Goal: Navigation & Orientation: Find specific page/section

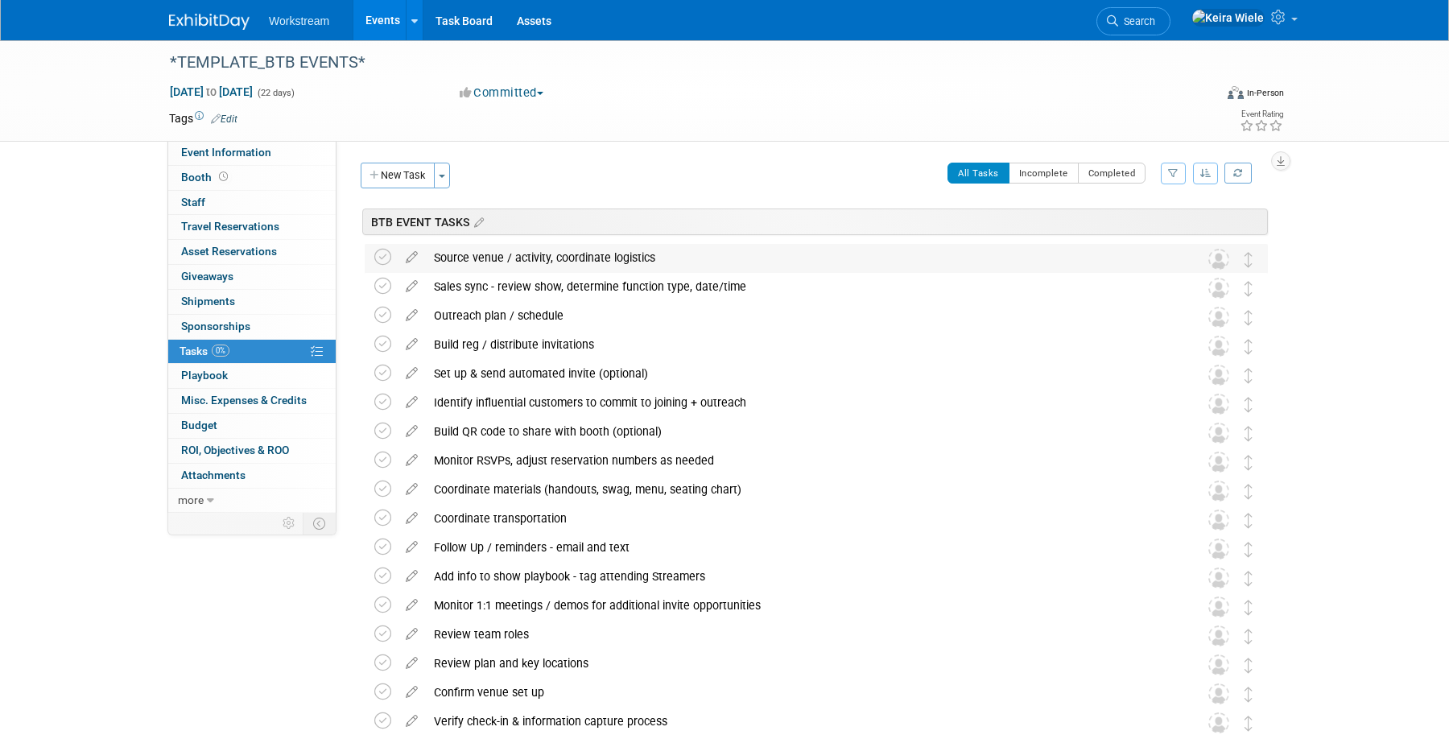
click at [659, 264] on div "Source venue / activity, coordinate logistics" at bounding box center [801, 257] width 750 height 27
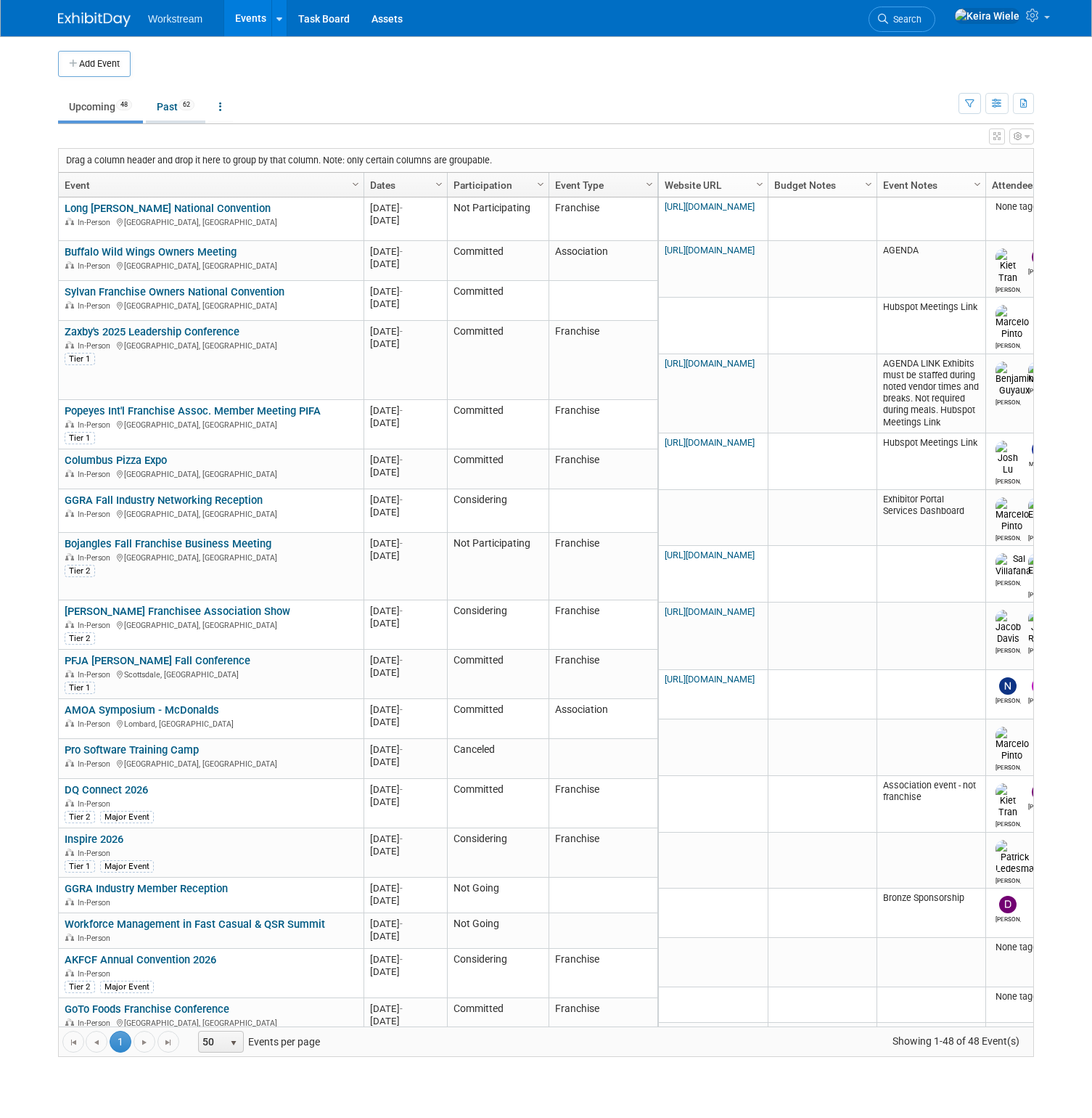
click at [173, 115] on link "Past 62" at bounding box center [176, 106] width 60 height 28
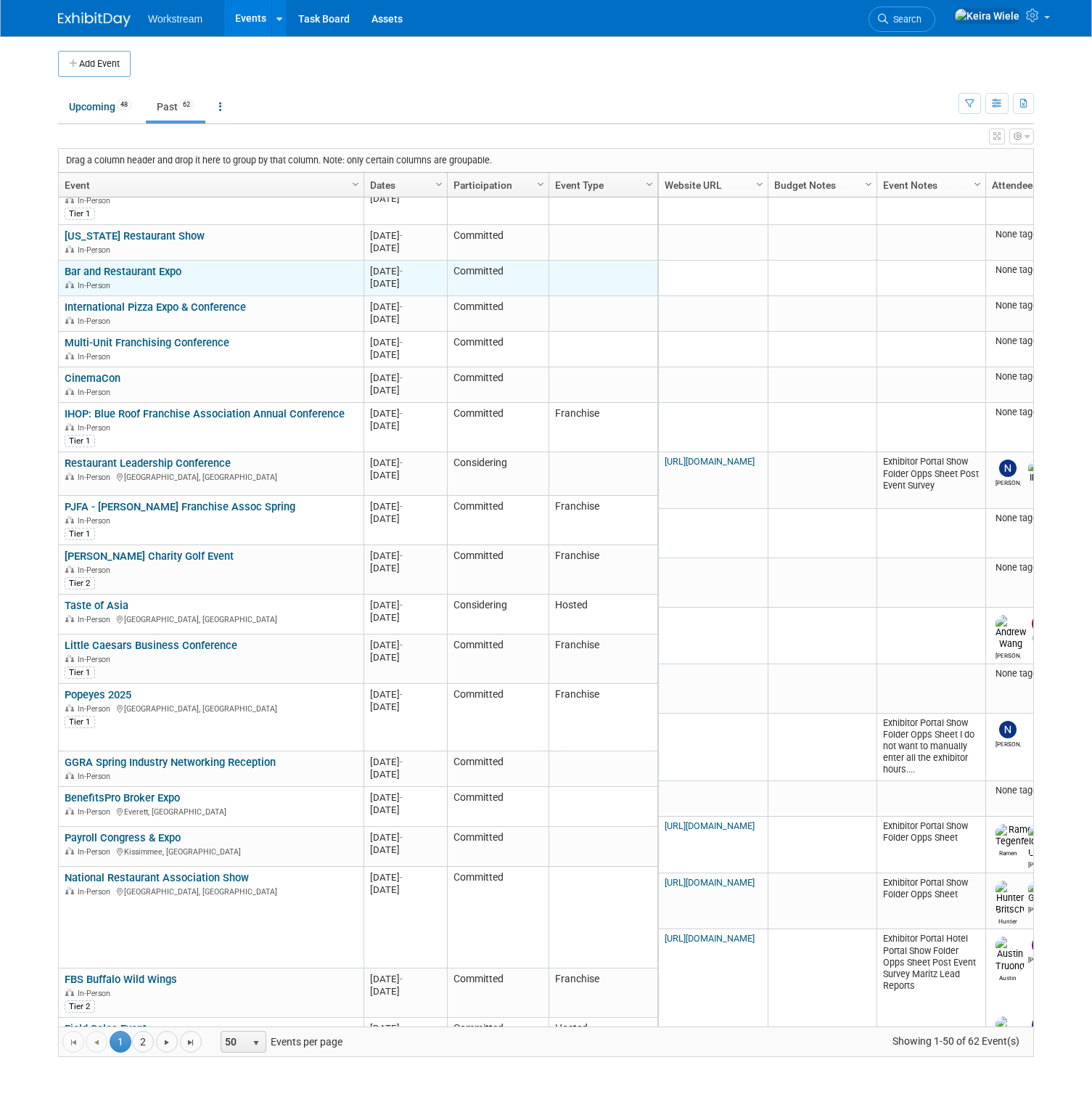
click at [144, 266] on link "Bar and Restaurant Expo" at bounding box center [124, 271] width 117 height 13
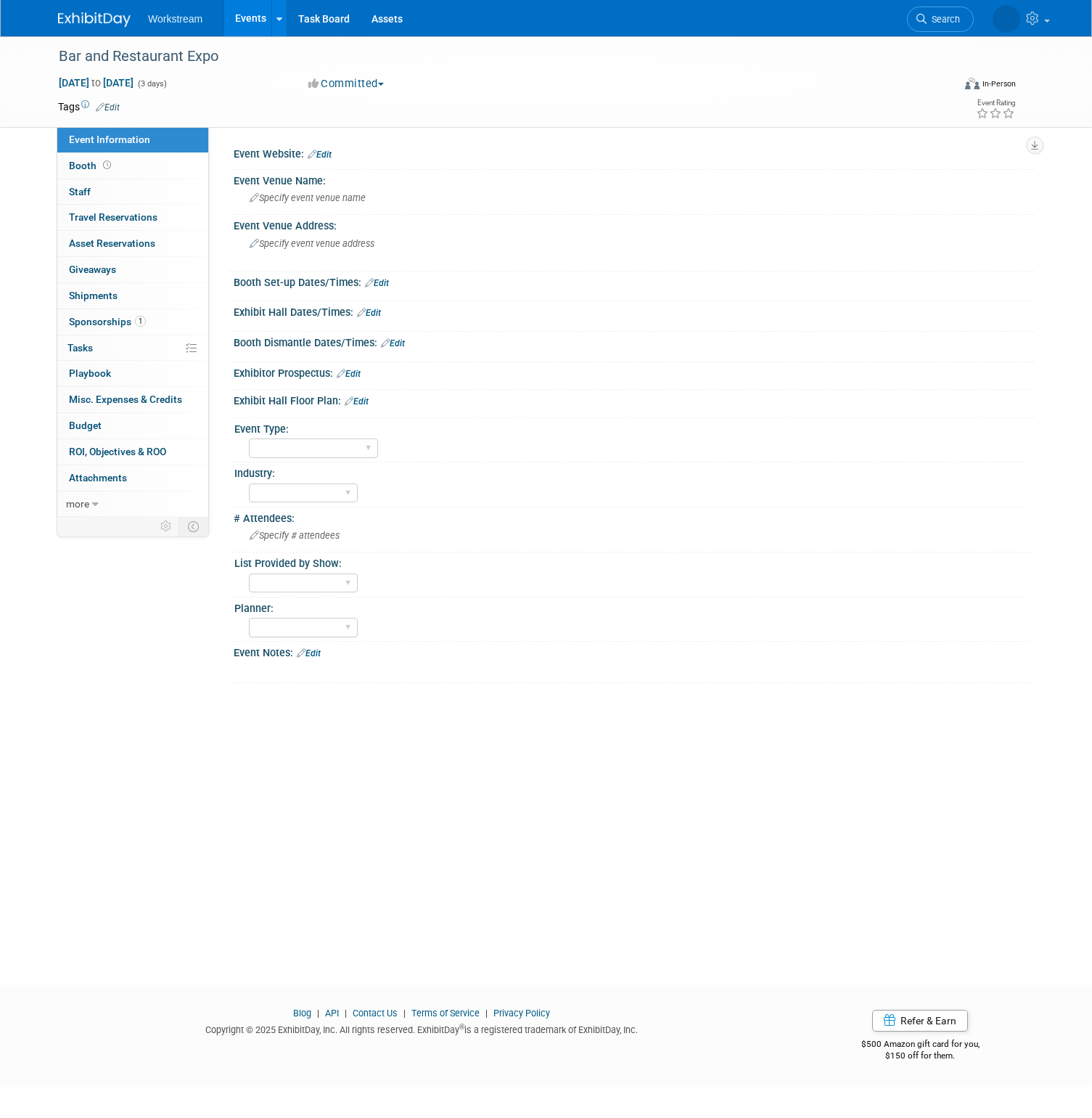
click at [537, 687] on div "Bar and Restaurant Expo Mar 24, 2025 to Mar 26, 2025 (3 days) Mar 24, 2025 to M…" at bounding box center [546, 497] width 1092 height 922
click at [252, 22] on link "Events" at bounding box center [251, 18] width 53 height 36
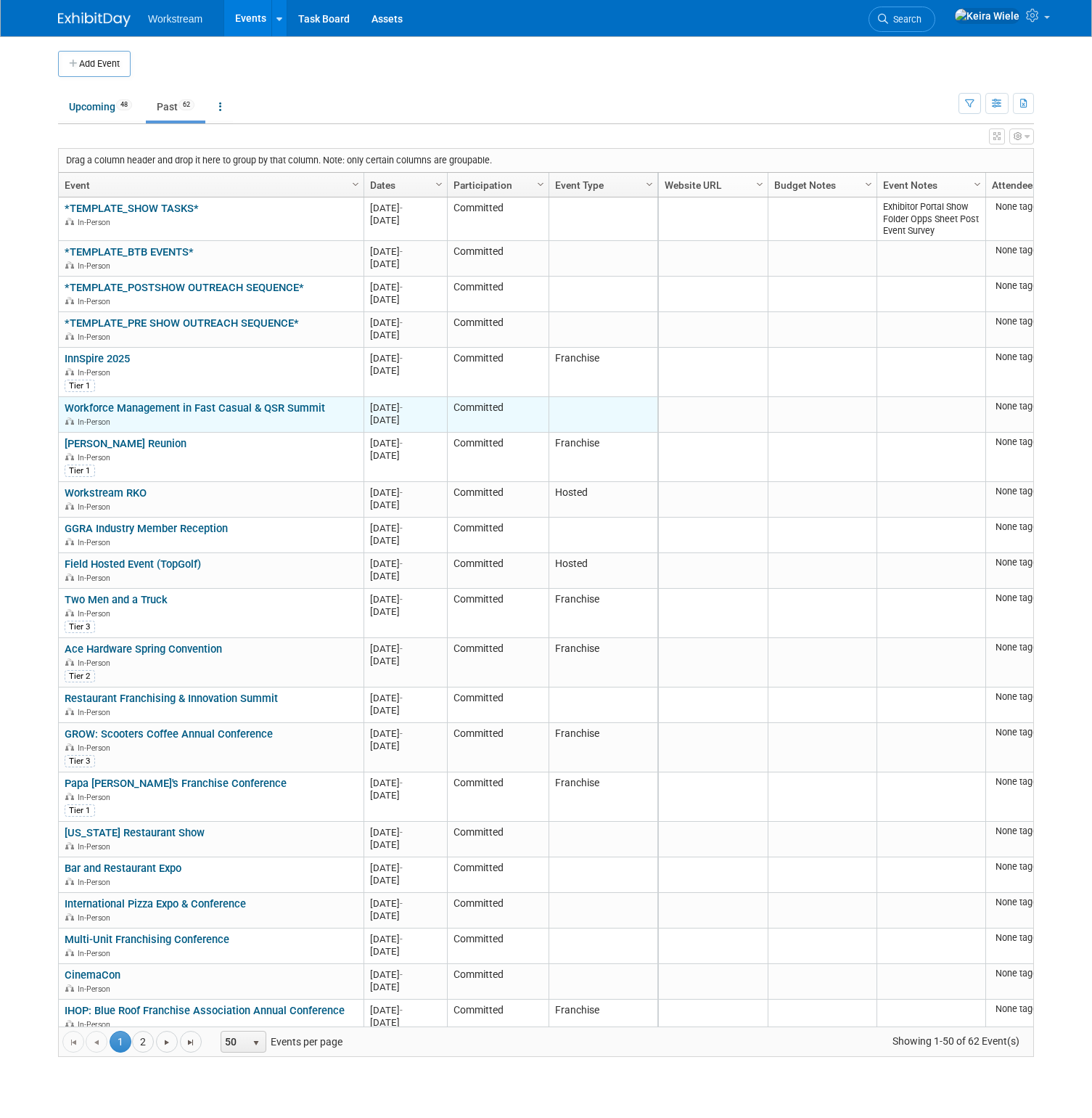
click at [253, 410] on link "Workforce Management in Fast Casual & QSR Summit" at bounding box center [195, 408] width 261 height 13
